Goal: Find specific page/section: Find specific page/section

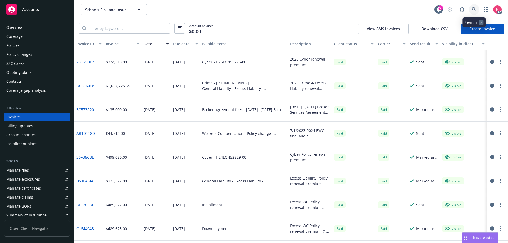
click at [472, 7] on link at bounding box center [474, 9] width 11 height 11
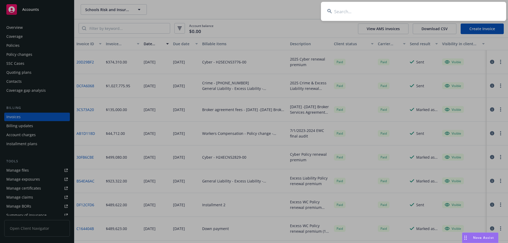
click at [367, 12] on input at bounding box center [413, 11] width 185 height 19
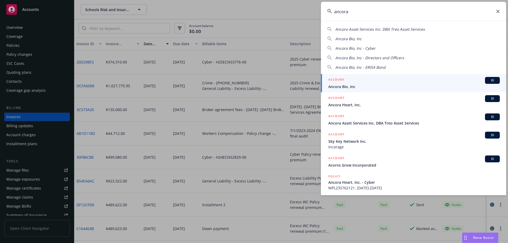
type input "ancora"
click at [487, 81] on span "BI" at bounding box center [492, 80] width 11 height 5
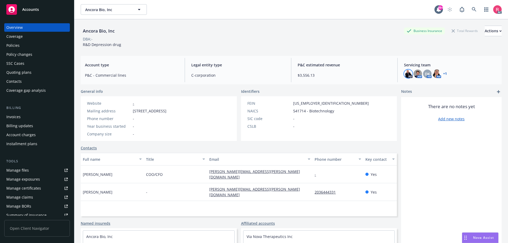
click at [405, 76] on img at bounding box center [408, 74] width 8 height 8
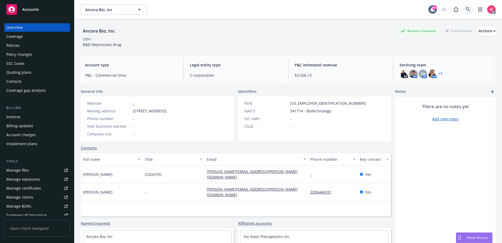
click at [465, 10] on icon at bounding box center [467, 9] width 4 height 4
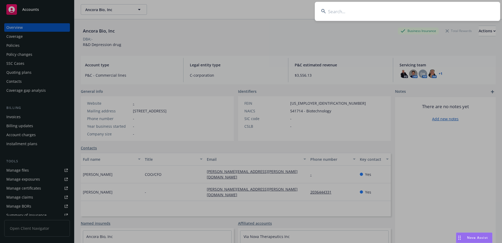
click at [345, 10] on input at bounding box center [407, 11] width 185 height 19
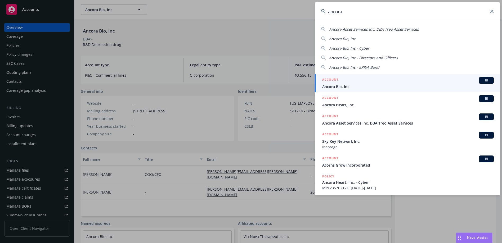
type input "ancora"
click at [481, 80] on span "BI" at bounding box center [486, 80] width 11 height 5
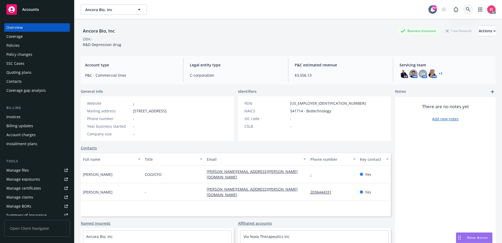
click at [465, 8] on icon at bounding box center [467, 9] width 5 height 5
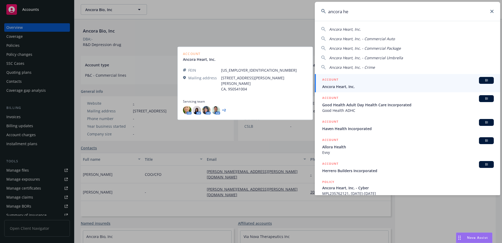
type input "ancora he"
click at [482, 80] on span "BI" at bounding box center [486, 80] width 11 height 5
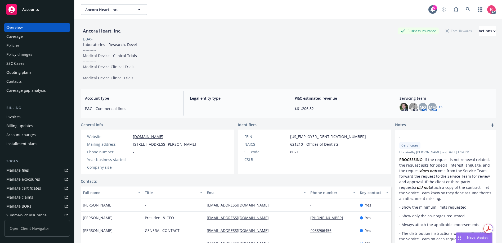
click at [9, 118] on div "Invoices" at bounding box center [13, 117] width 14 height 8
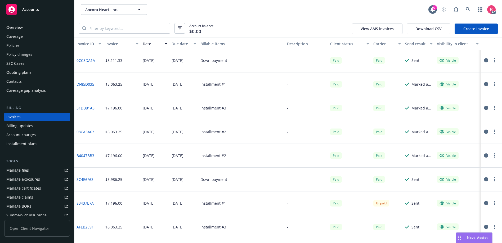
scroll to position [344, 0]
